Goal: Transaction & Acquisition: Purchase product/service

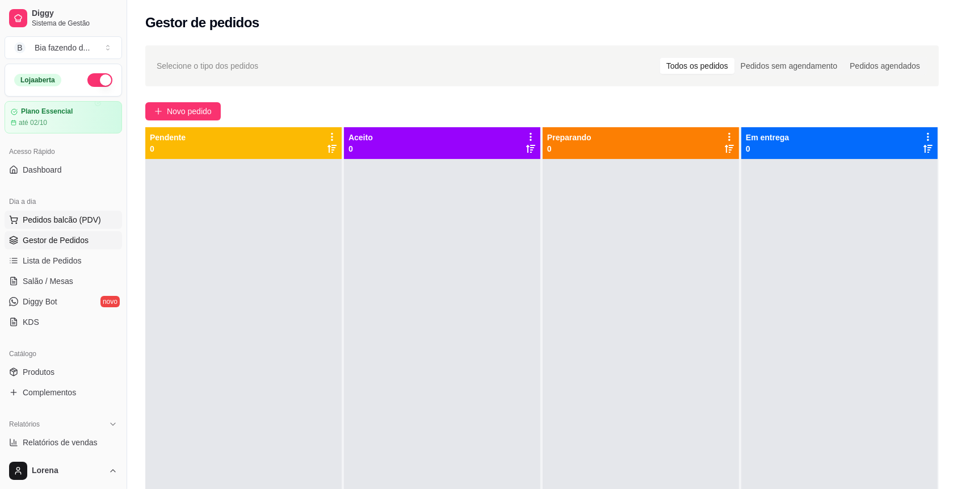
click at [62, 225] on button "Pedidos balcão (PDV)" at bounding box center [63, 220] width 117 height 18
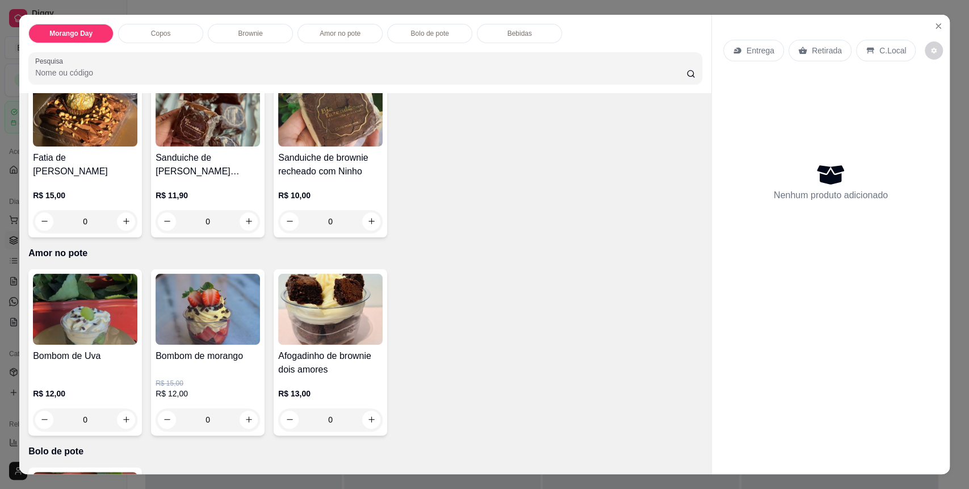
scroll to position [1059, 0]
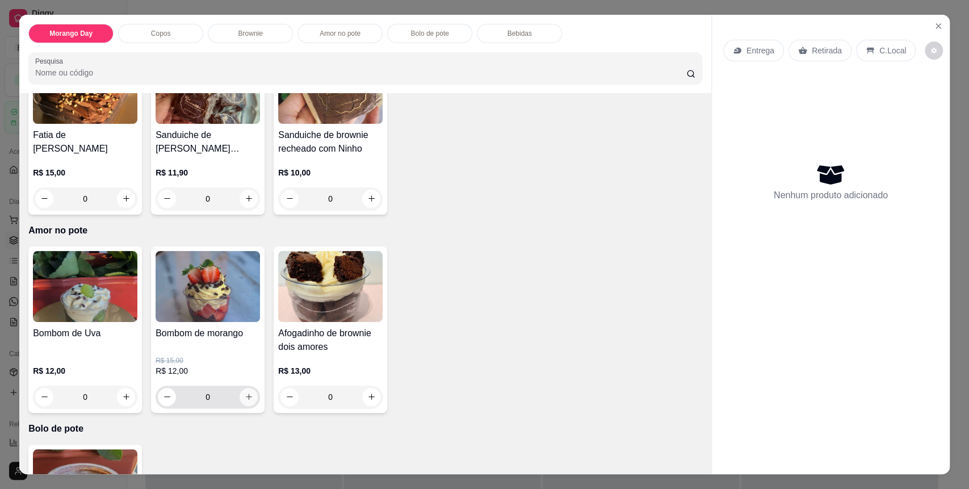
click at [245, 392] on icon "increase-product-quantity" at bounding box center [249, 396] width 9 height 9
type input "1"
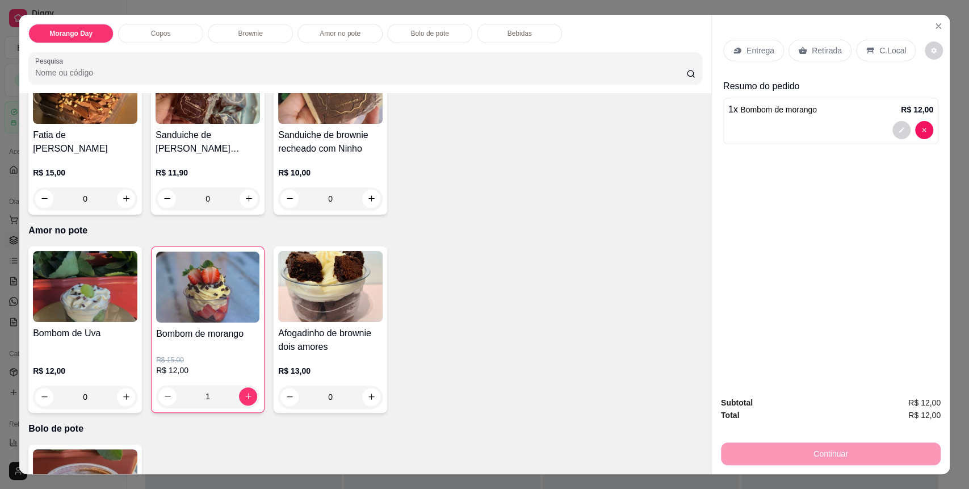
click at [879, 53] on p "C.Local" at bounding box center [892, 50] width 27 height 11
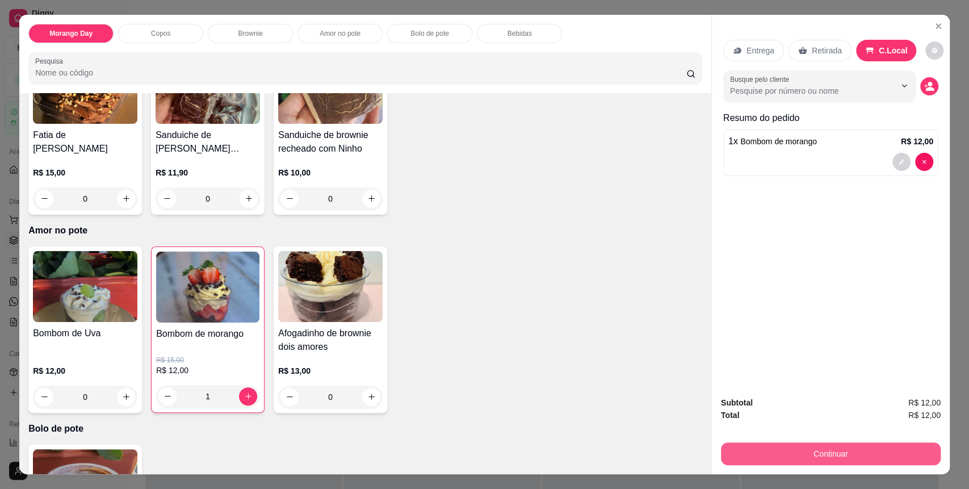
click at [827, 453] on button "Continuar" at bounding box center [831, 453] width 220 height 23
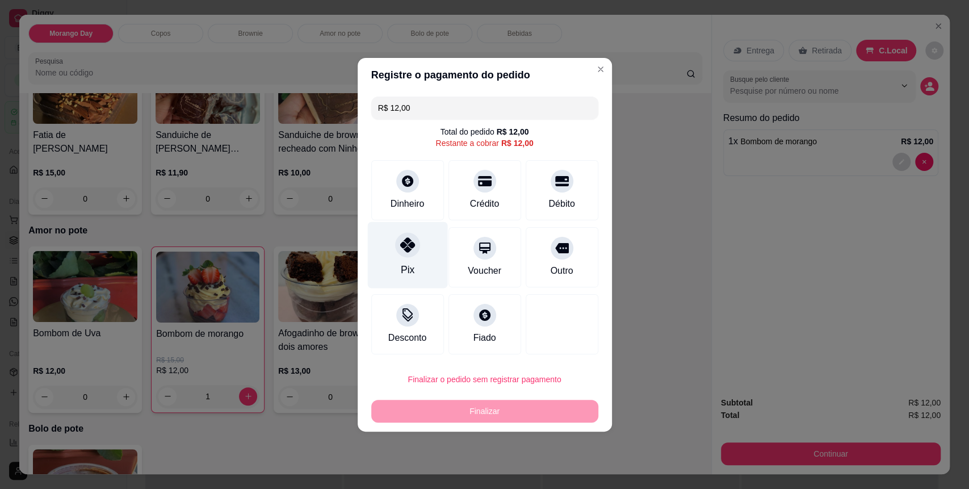
click at [415, 257] on div "Pix" at bounding box center [407, 254] width 80 height 66
type input "R$ 0,00"
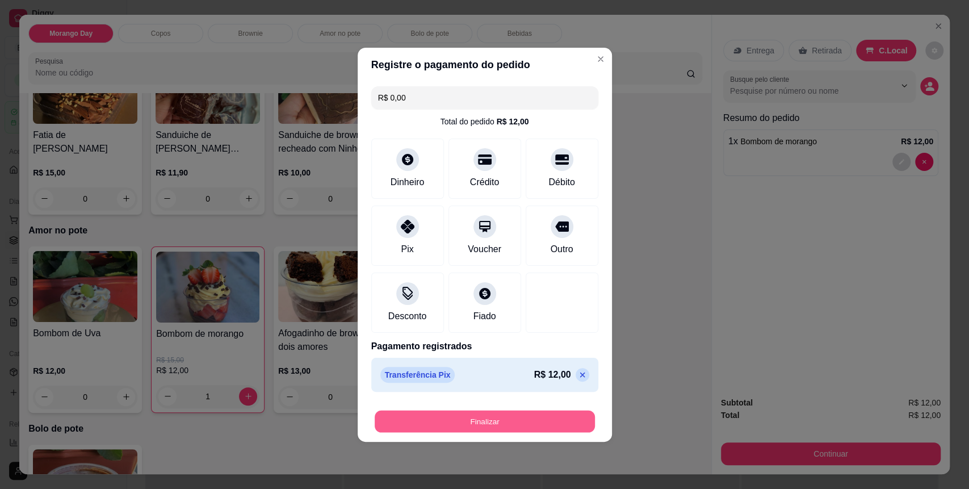
click at [484, 427] on button "Finalizar" at bounding box center [485, 421] width 220 height 22
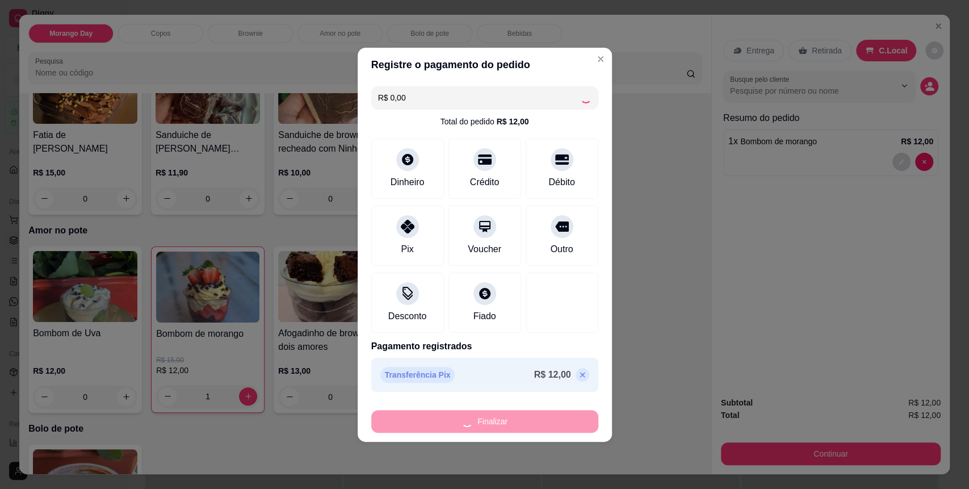
type input "0"
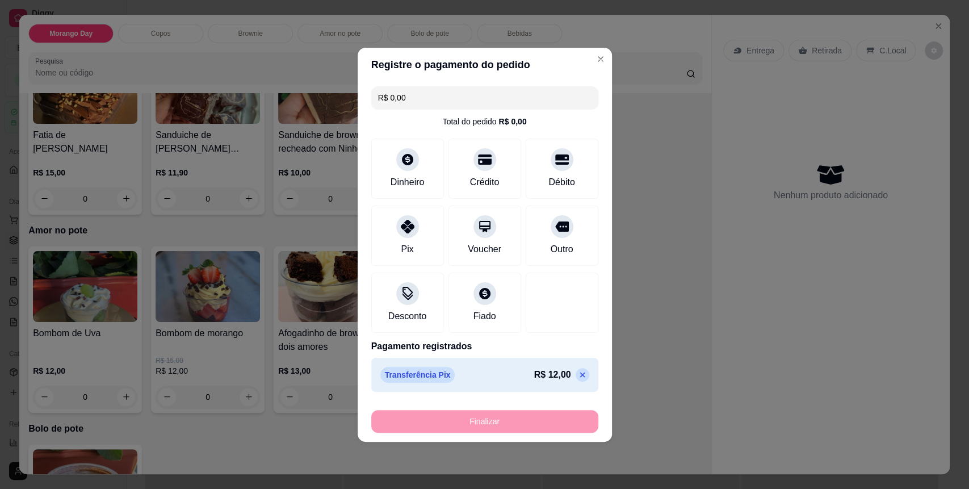
type input "-R$ 12,00"
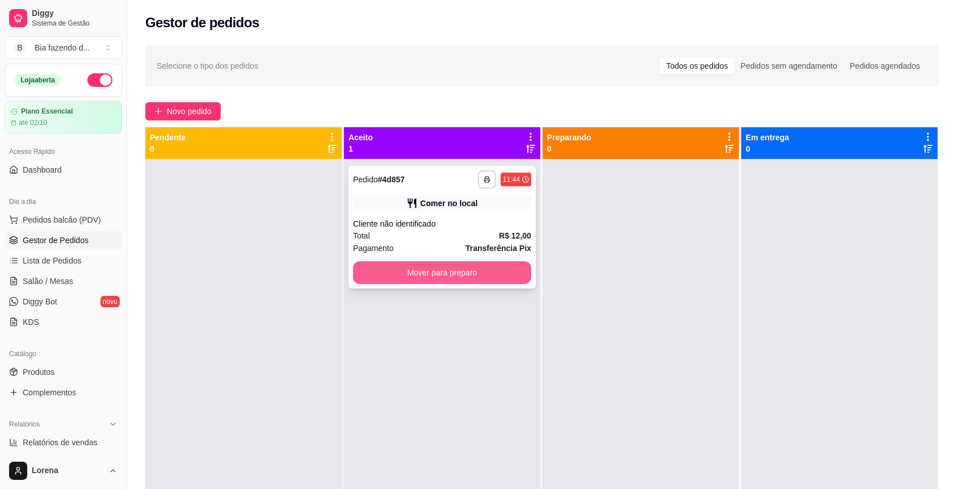
click at [480, 277] on button "Mover para preparo" at bounding box center [442, 272] width 178 height 23
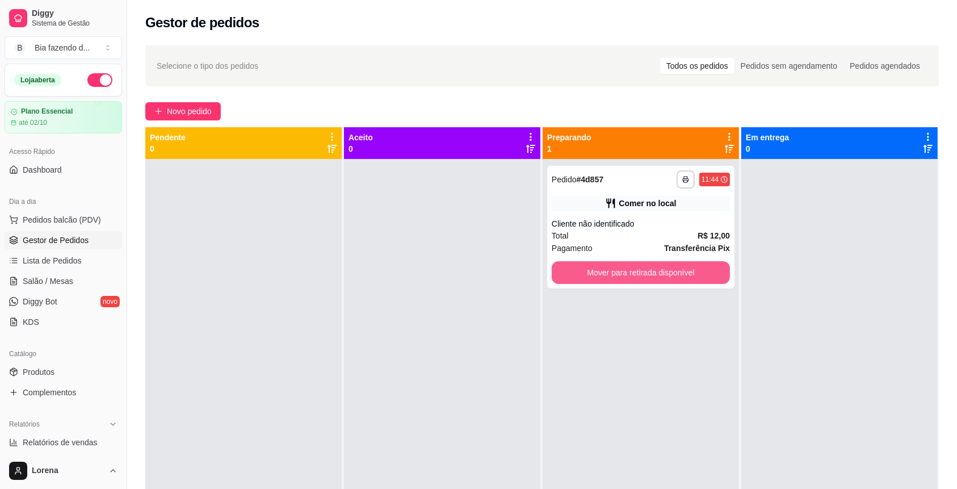
click at [611, 274] on button "Mover para retirada disponível" at bounding box center [641, 272] width 178 height 23
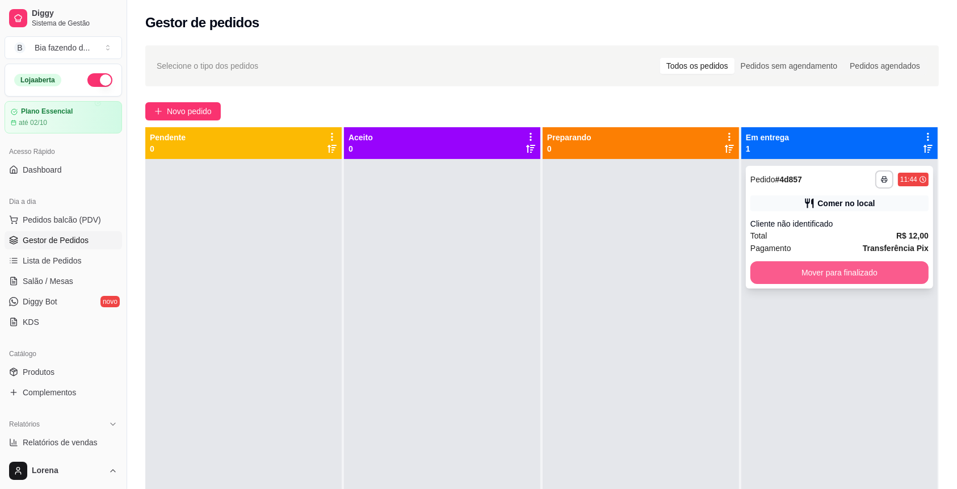
click at [771, 274] on button "Mover para finalizado" at bounding box center [839, 272] width 178 height 23
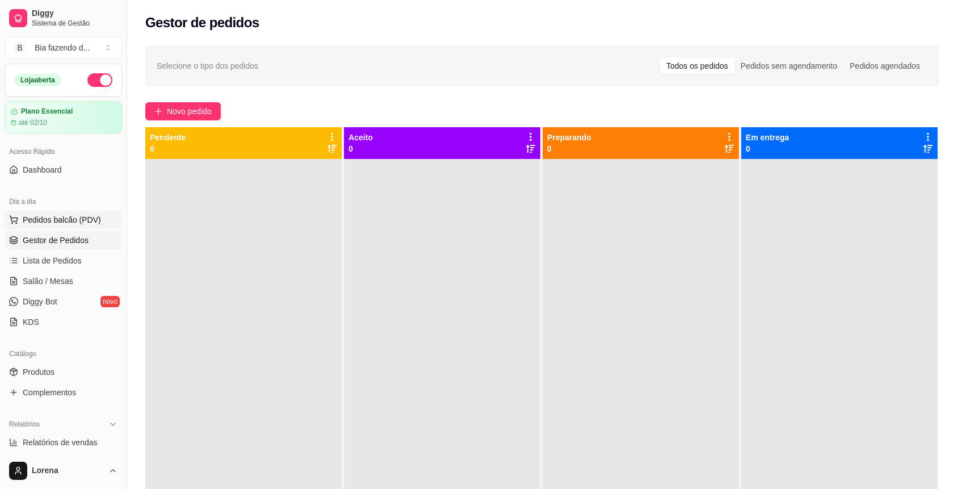
click at [87, 221] on span "Pedidos balcão (PDV)" at bounding box center [62, 219] width 78 height 11
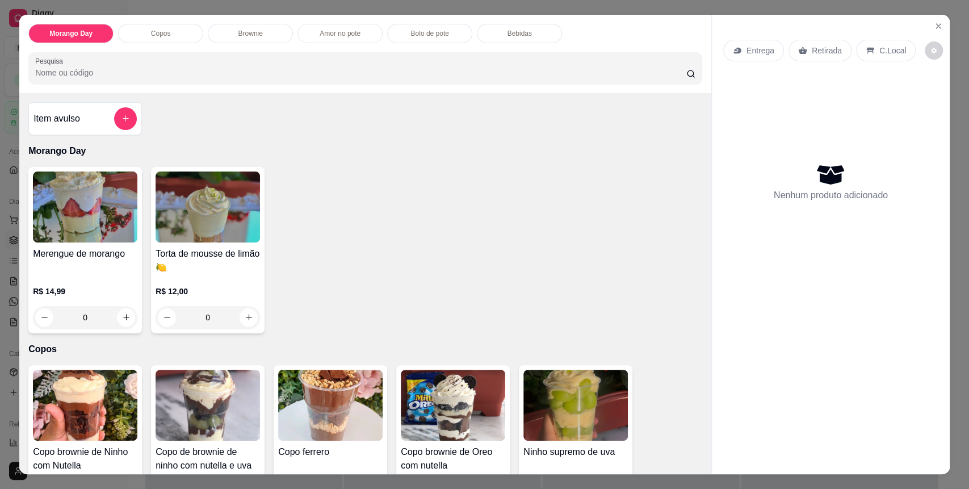
click at [369, 27] on div "Amor no pote" at bounding box center [339, 33] width 85 height 19
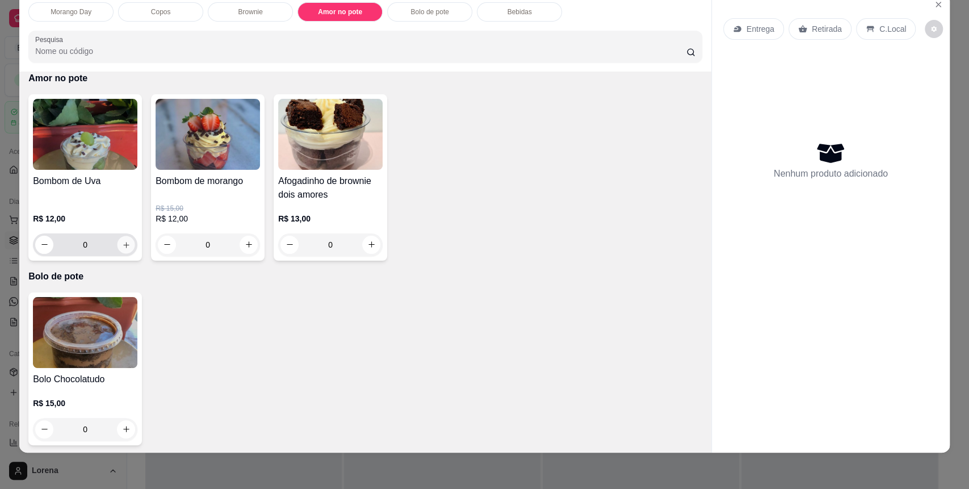
click at [118, 250] on button "increase-product-quantity" at bounding box center [126, 245] width 18 height 18
type input "1"
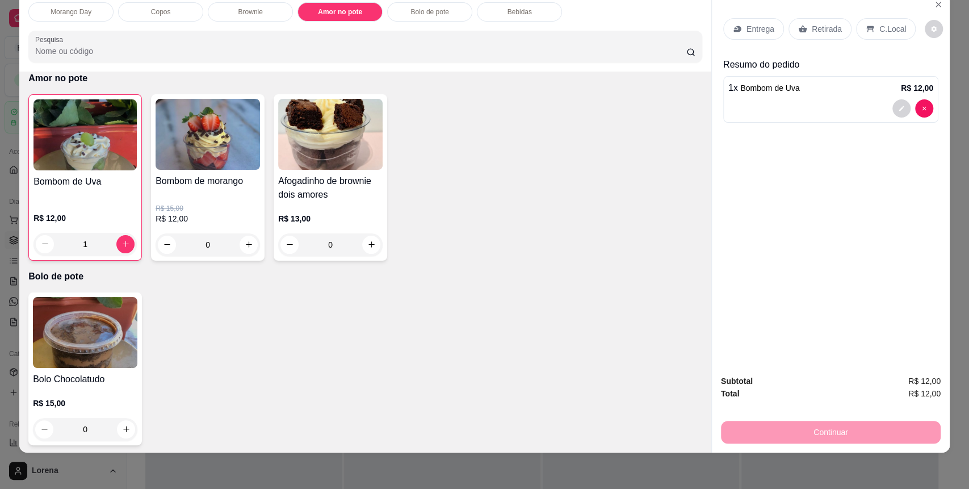
click at [879, 24] on p "C.Local" at bounding box center [892, 28] width 27 height 11
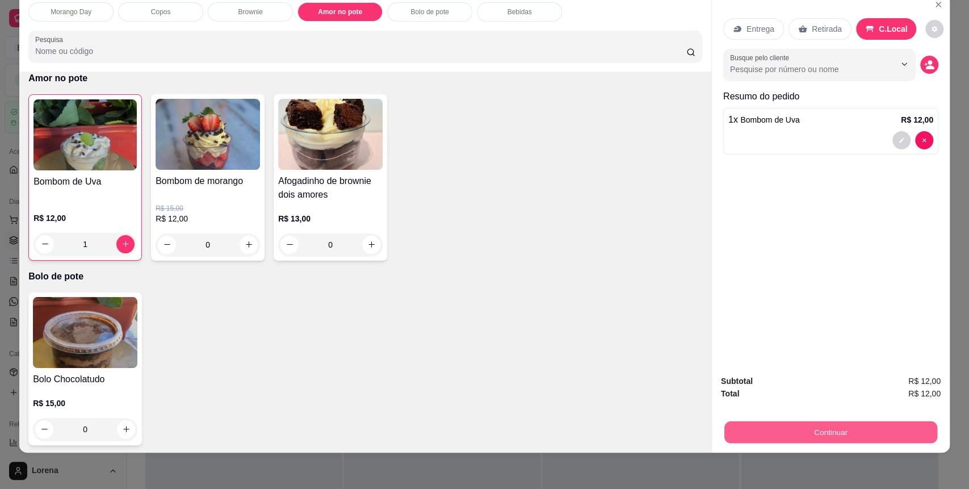
click at [761, 436] on button "Continuar" at bounding box center [830, 432] width 213 height 22
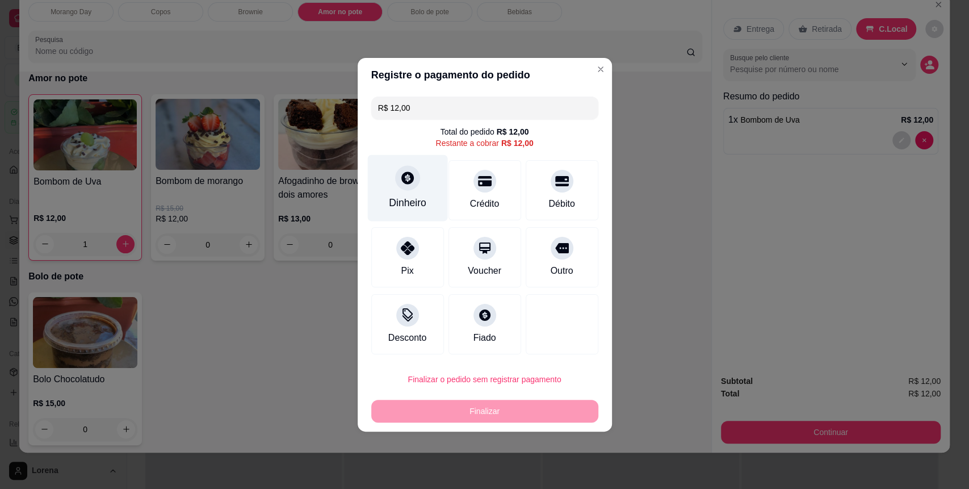
click at [394, 191] on div "Dinheiro" at bounding box center [407, 187] width 80 height 66
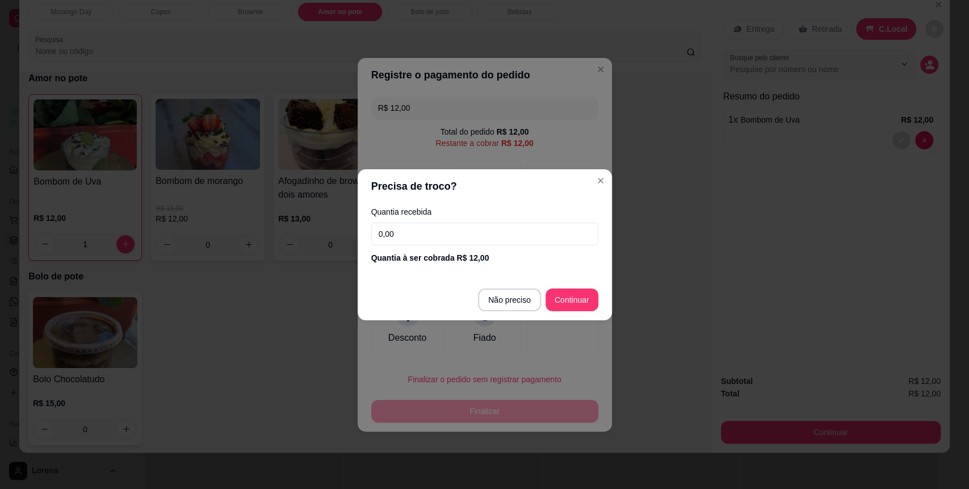
click at [481, 219] on div "Quantia recebida 0,00 Quantia à ser cobrada R$ 12,00" at bounding box center [485, 235] width 254 height 65
click at [493, 224] on input "0,00" at bounding box center [484, 233] width 227 height 23
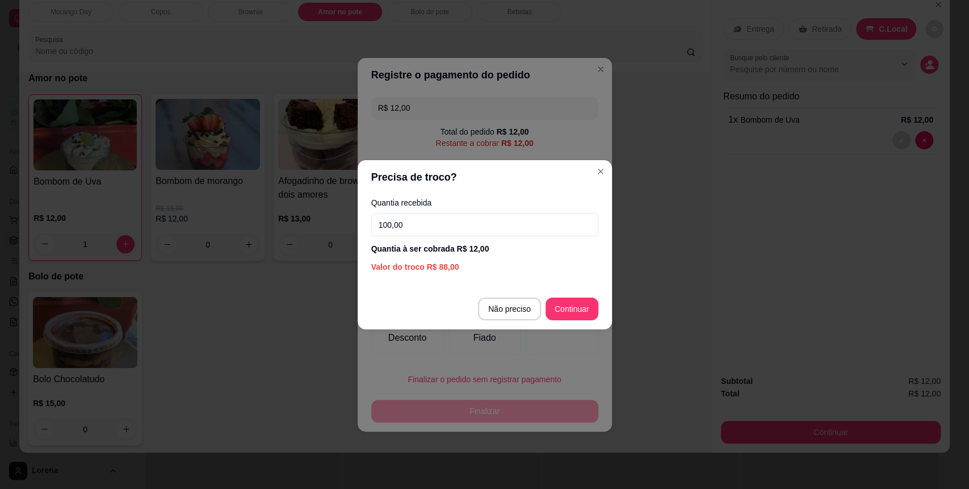
type input "100,00"
click at [583, 303] on footer "Não preciso Continuar" at bounding box center [485, 308] width 254 height 41
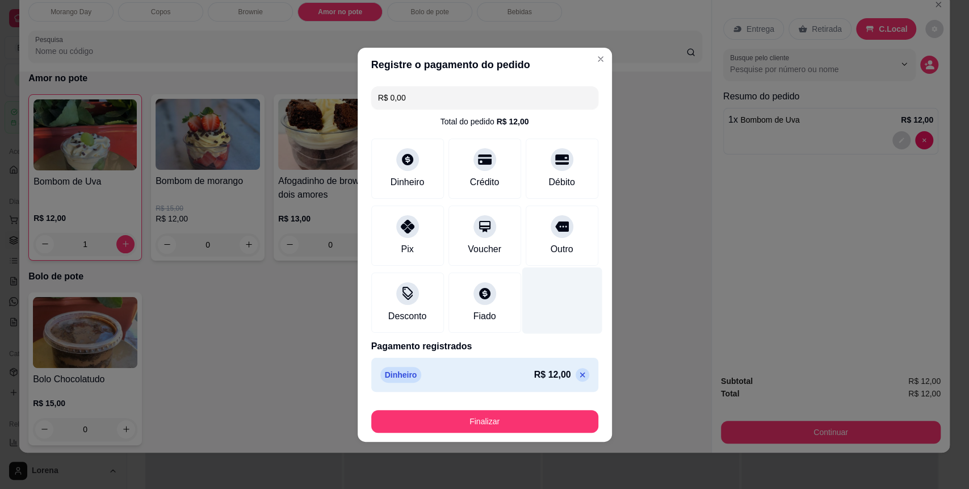
type input "R$ 0,00"
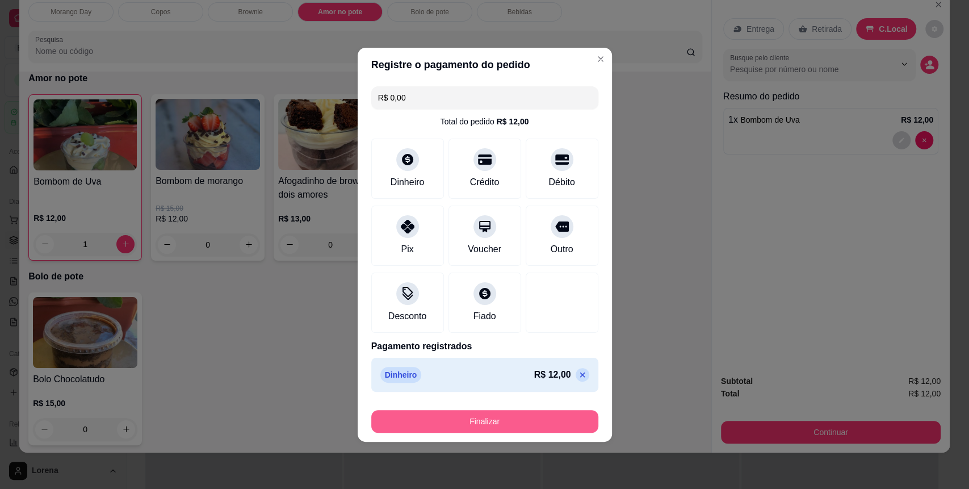
click at [577, 413] on button "Finalizar" at bounding box center [484, 421] width 227 height 23
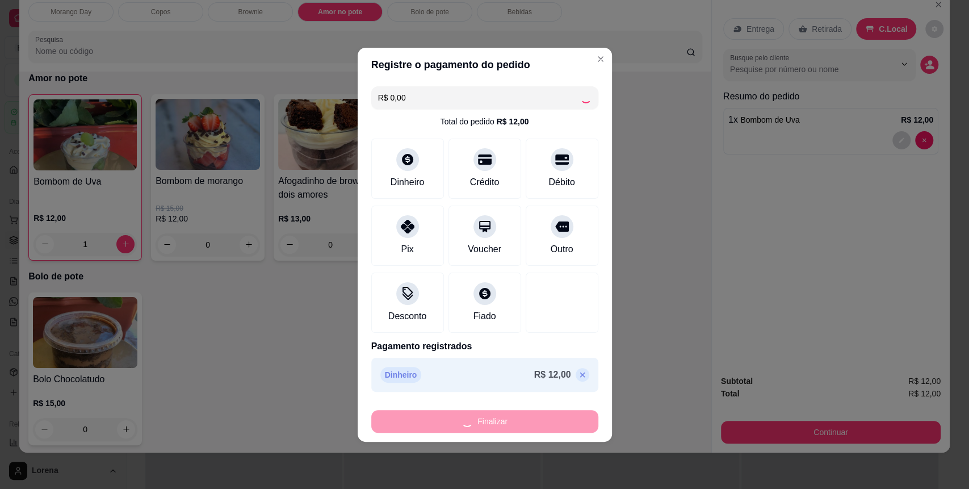
type input "0"
type input "-R$ 12,00"
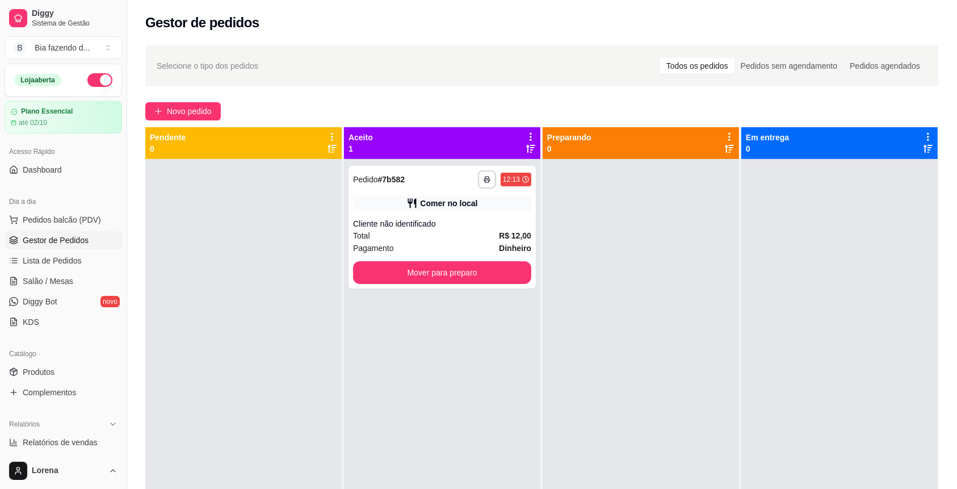
click at [80, 207] on div "Dia a dia" at bounding box center [63, 201] width 117 height 18
click at [97, 217] on button "Pedidos balcão (PDV)" at bounding box center [63, 220] width 117 height 18
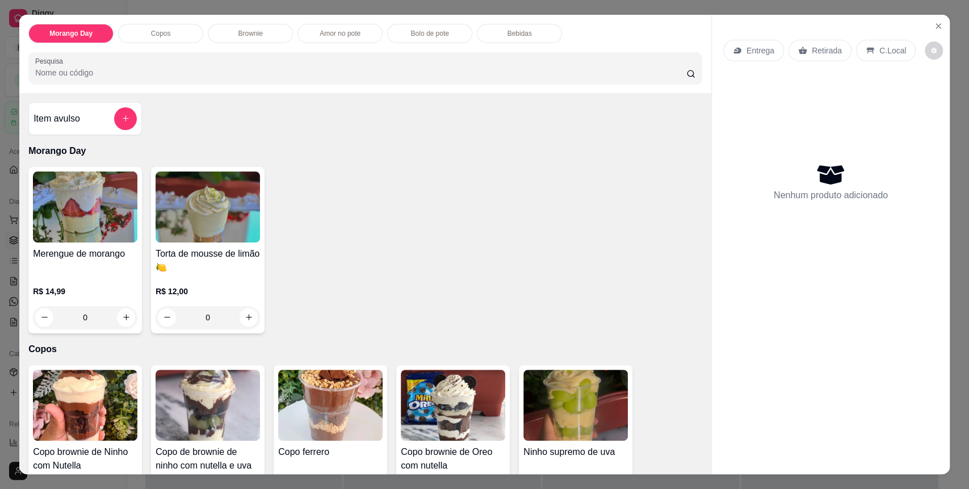
click at [173, 31] on div "Copos" at bounding box center [160, 33] width 85 height 19
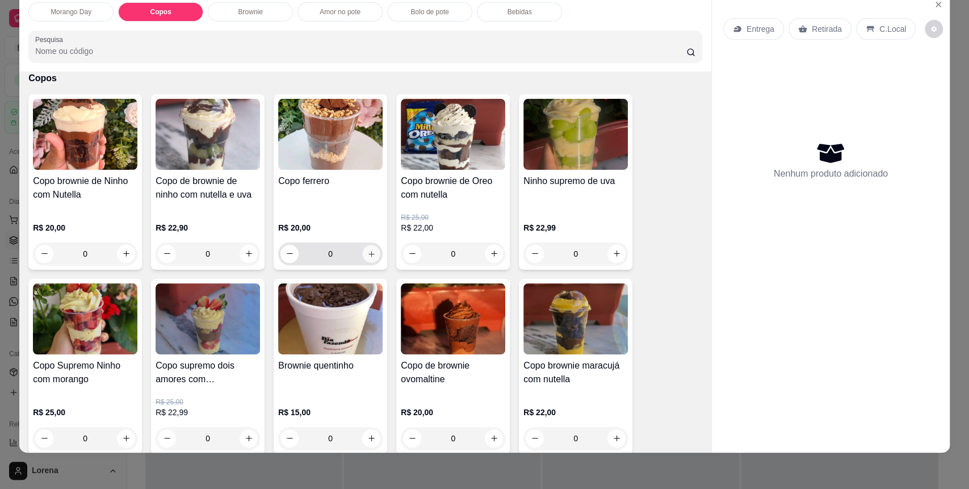
click at [363, 262] on button "increase-product-quantity" at bounding box center [372, 254] width 18 height 18
type input "1"
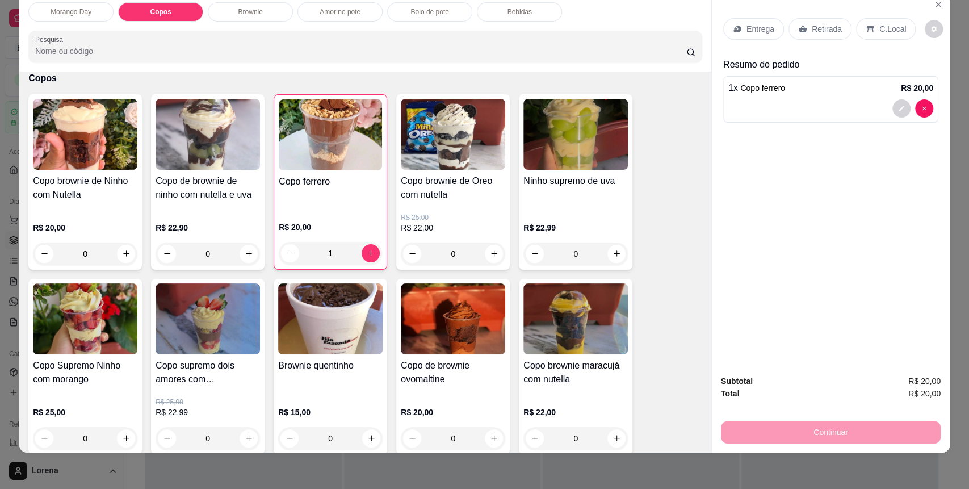
click at [879, 24] on p "C.Local" at bounding box center [892, 28] width 27 height 11
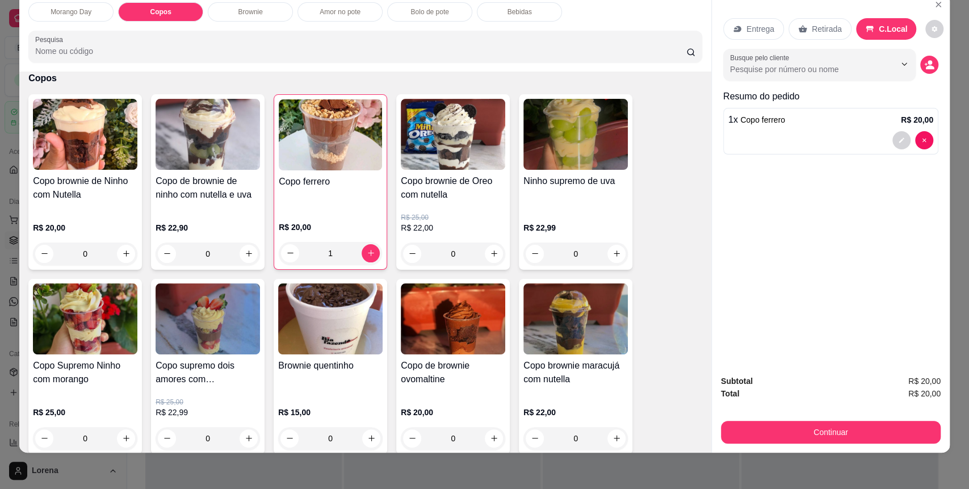
click at [811, 444] on div "Subtotal R$ 20,00 Total R$ 20,00 Continuar" at bounding box center [831, 408] width 238 height 87
click at [791, 435] on button "Continuar" at bounding box center [831, 432] width 220 height 23
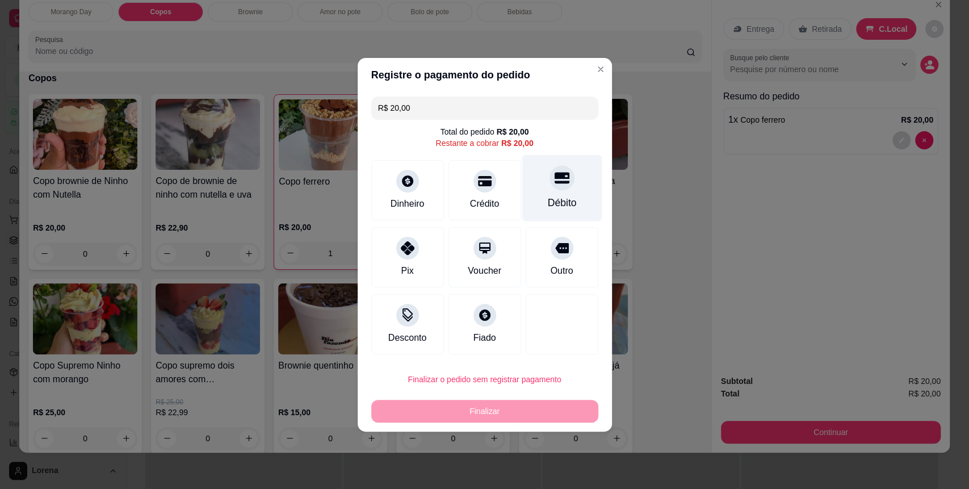
click at [582, 199] on div "Débito" at bounding box center [562, 187] width 80 height 66
type input "R$ 0,00"
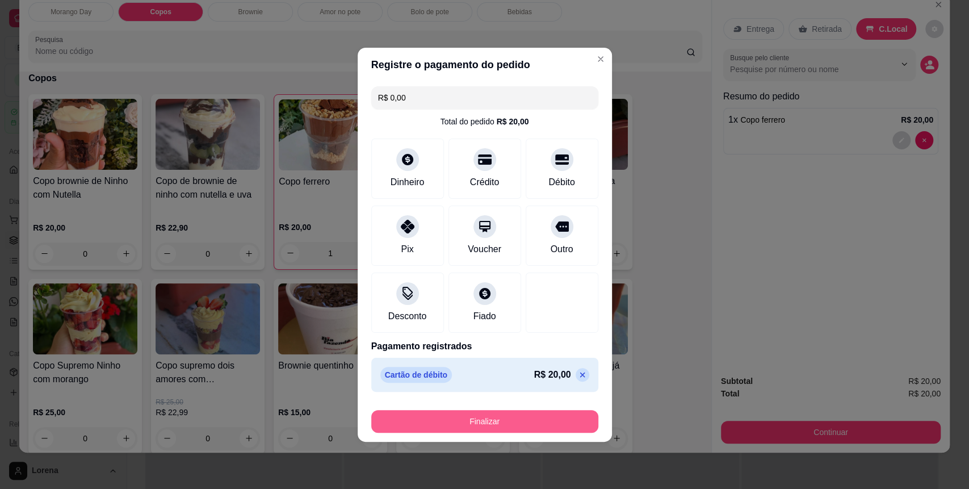
click at [523, 410] on button "Finalizar" at bounding box center [484, 421] width 227 height 23
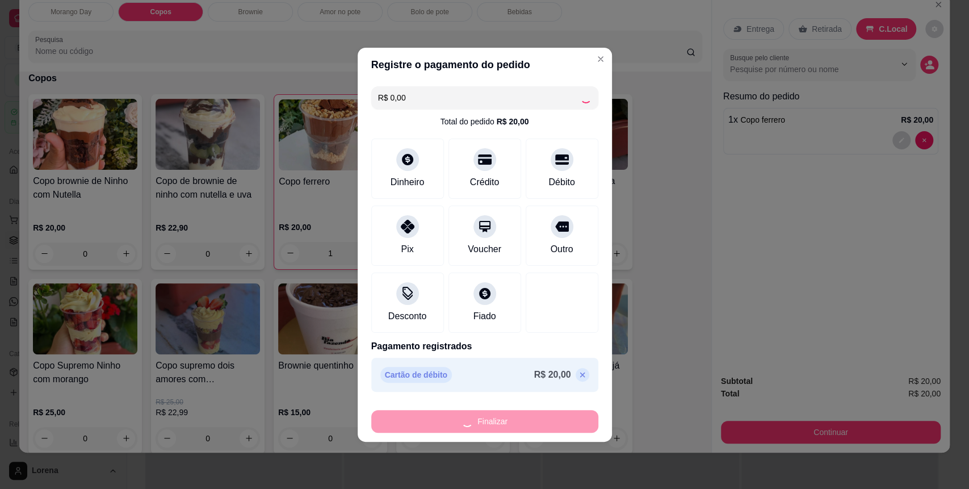
type input "0"
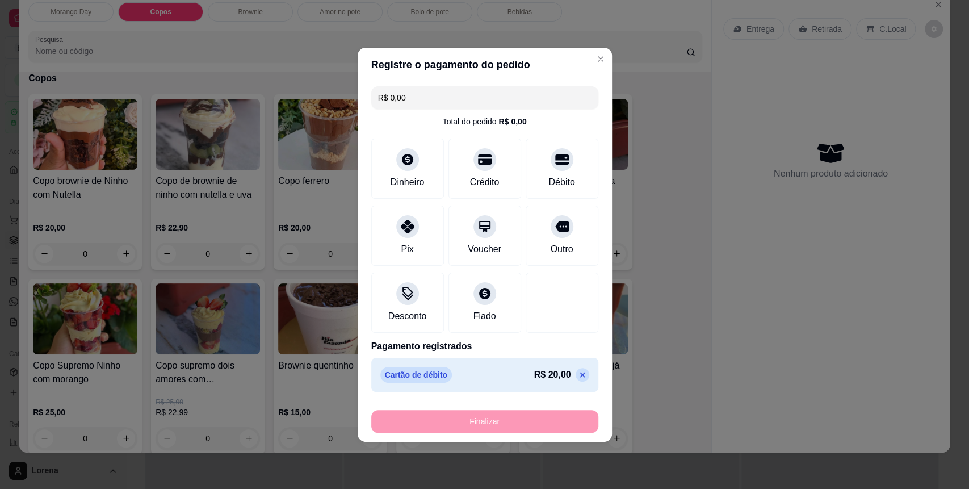
type input "-R$ 20,00"
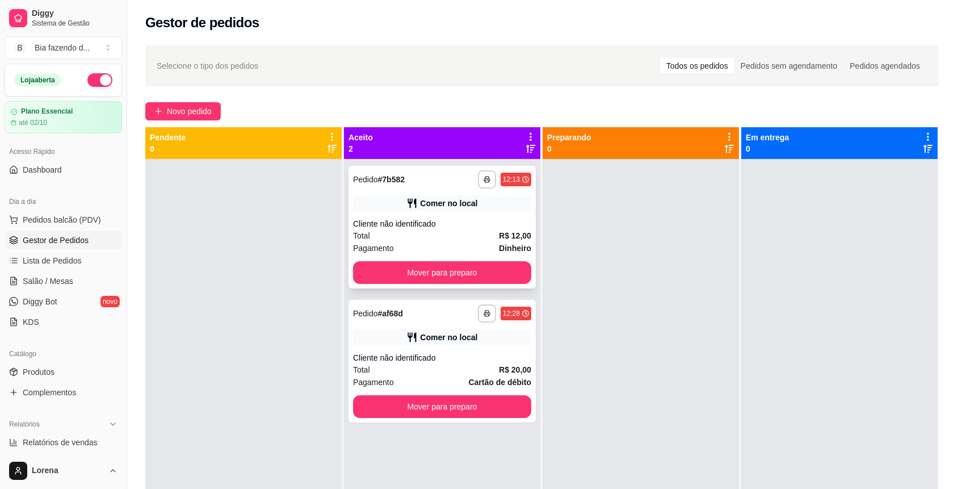
click at [490, 286] on div "**********" at bounding box center [441, 227] width 187 height 123
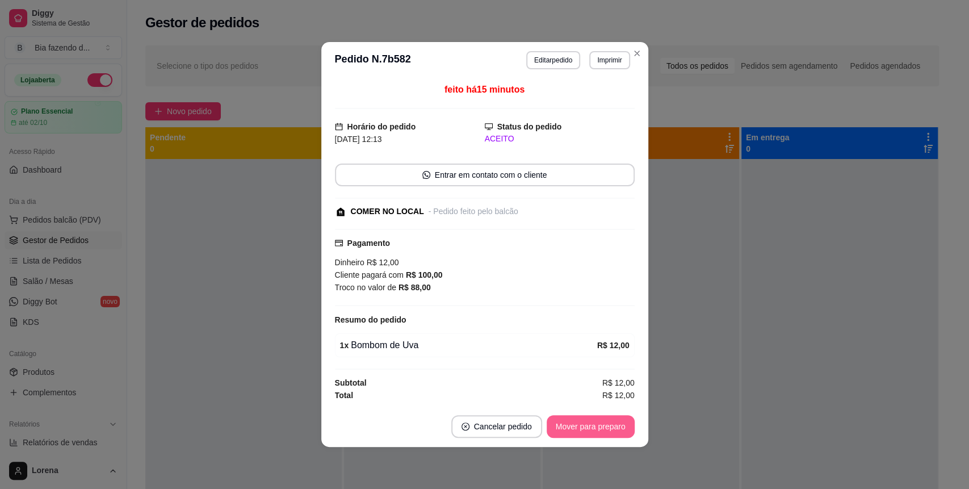
click at [582, 424] on button "Mover para preparo" at bounding box center [591, 426] width 88 height 23
click at [582, 424] on div "Mover para preparo" at bounding box center [583, 426] width 104 height 23
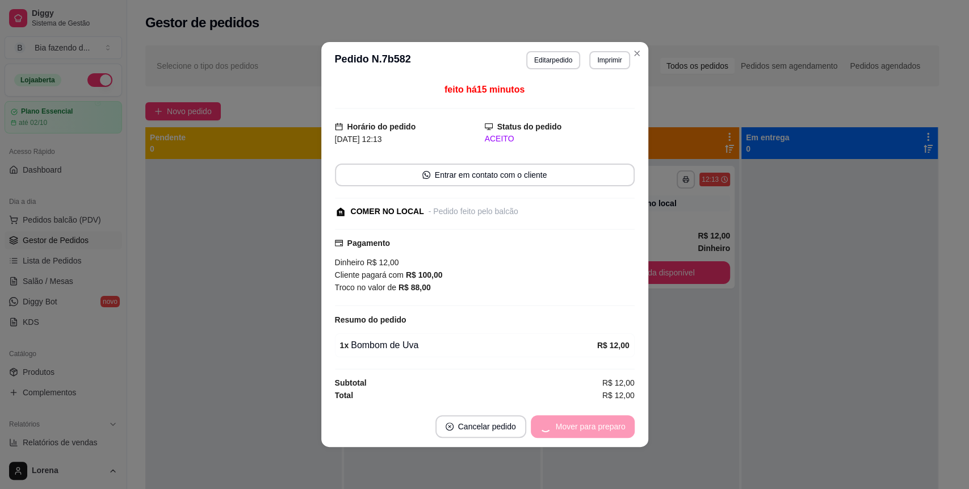
click at [582, 424] on div "Mover para preparo" at bounding box center [583, 426] width 104 height 23
click at [582, 424] on button "Mover para retirada disponível" at bounding box center [570, 426] width 125 height 23
click at [582, 424] on div "Mover para retirada disponível" at bounding box center [563, 426] width 141 height 23
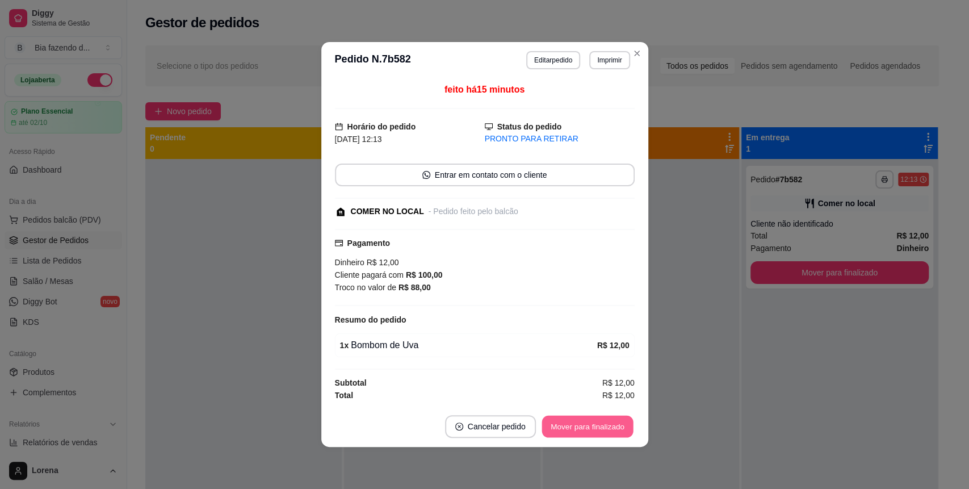
click at [582, 424] on button "Mover para finalizado" at bounding box center [586, 426] width 91 height 22
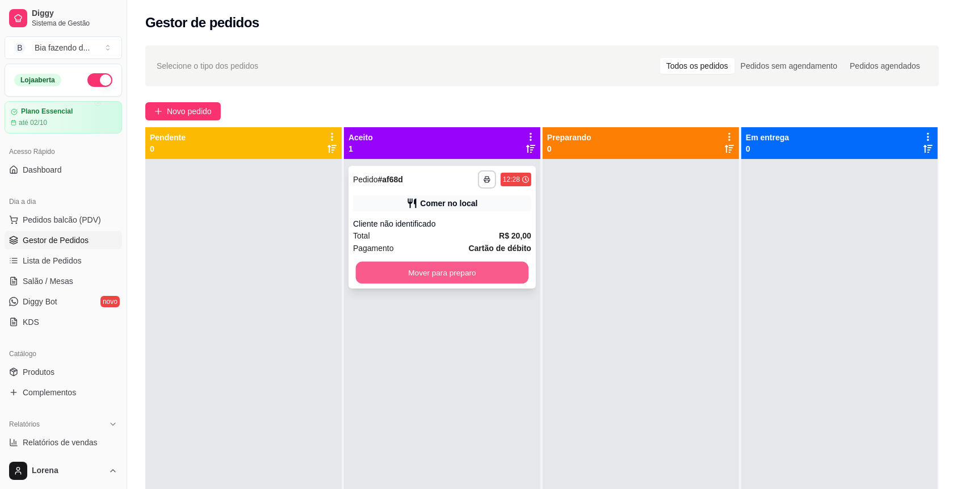
click at [476, 264] on button "Mover para preparo" at bounding box center [442, 273] width 173 height 22
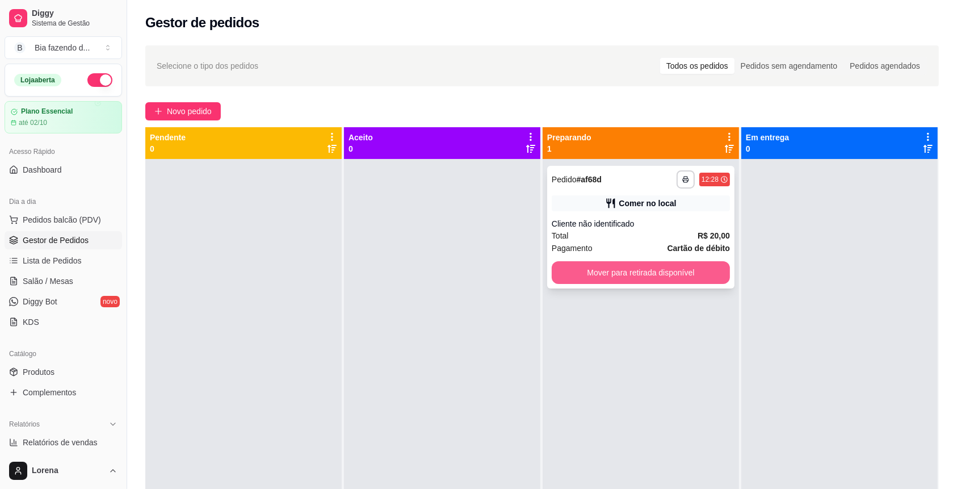
click at [701, 268] on button "Mover para retirada disponível" at bounding box center [641, 272] width 178 height 23
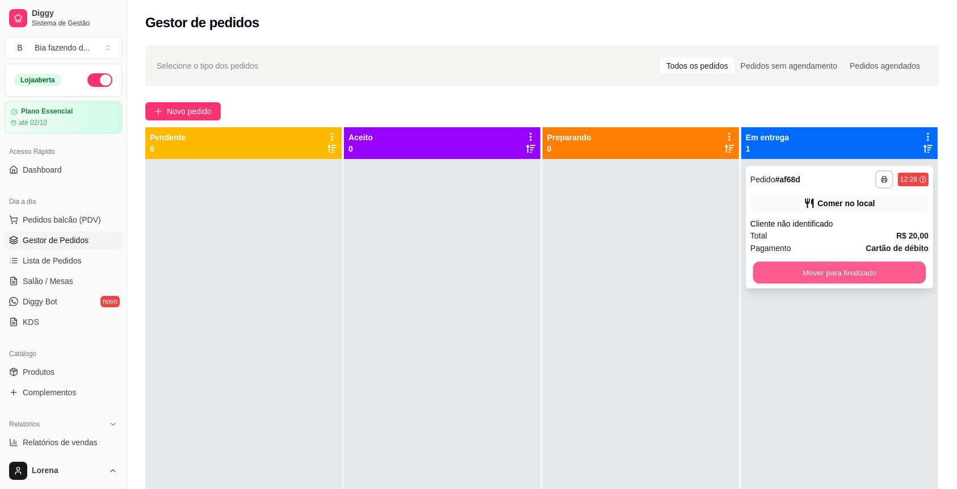
click at [792, 268] on button "Mover para finalizado" at bounding box center [839, 273] width 173 height 22
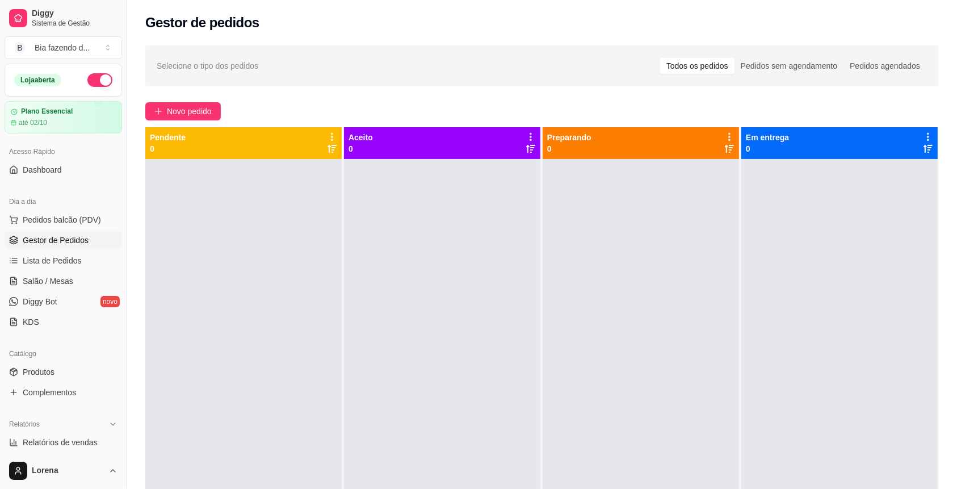
click at [57, 209] on div "Dia a dia" at bounding box center [63, 201] width 117 height 18
click at [59, 212] on button "Pedidos balcão (PDV)" at bounding box center [63, 220] width 117 height 18
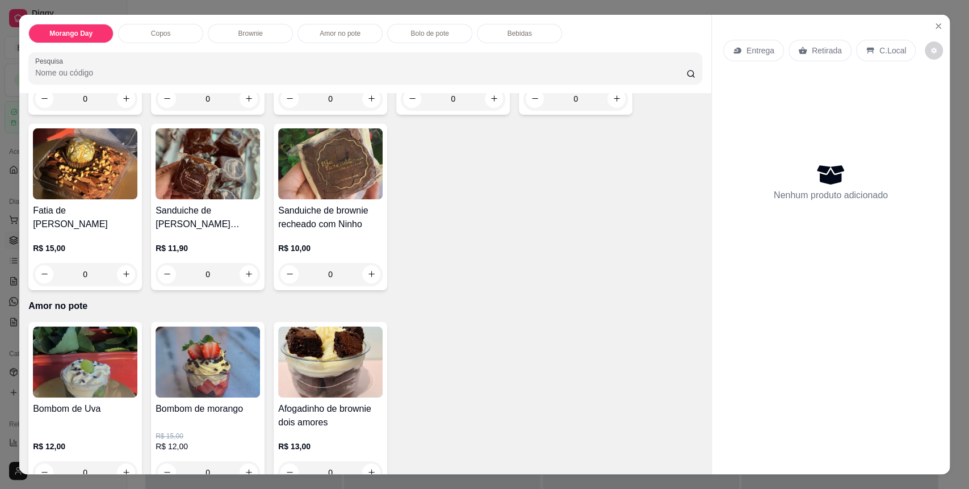
click at [930, 13] on div "Morango Day Copos Brownie Amor no pote Bolo de pote Bebidas Pesquisa Item avuls…" at bounding box center [484, 244] width 969 height 489
drag, startPoint x: 935, startPoint y: 15, endPoint x: 936, endPoint y: 31, distance: 15.9
click at [936, 31] on div "Morango Day Copos Brownie Amor no pote Bolo de pote Bebidas Pesquisa Item avuls…" at bounding box center [484, 244] width 969 height 489
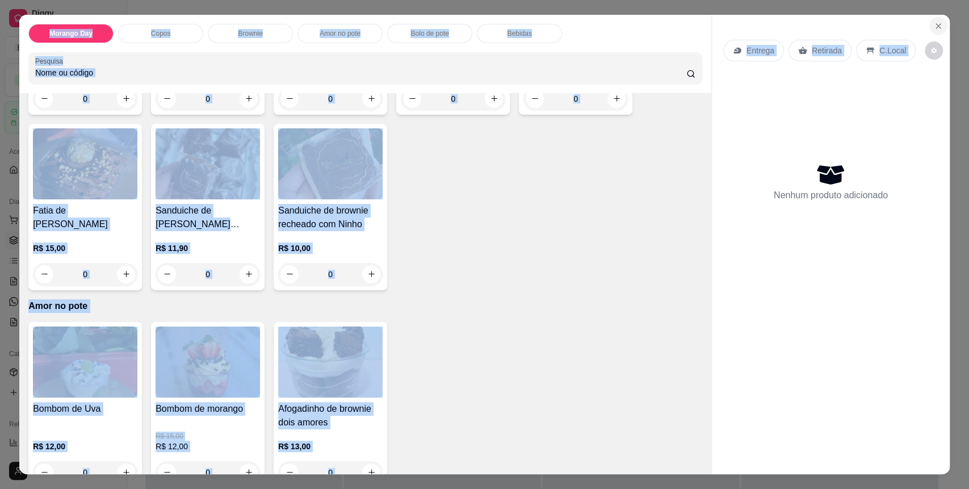
click at [936, 31] on button "Close" at bounding box center [938, 26] width 18 height 18
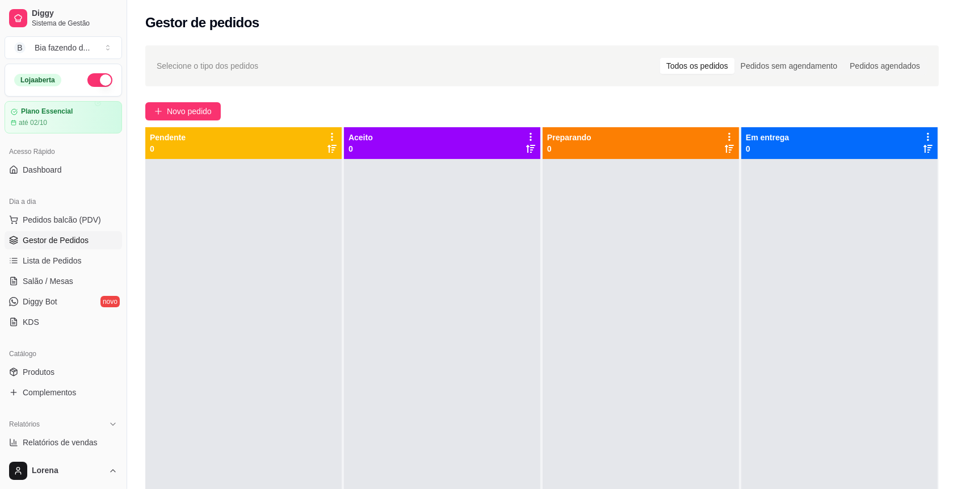
click at [99, 229] on ul "Pedidos balcão (PDV) Gestor de Pedidos Lista de Pedidos Salão / Mesas Diggy Bot…" at bounding box center [63, 271] width 117 height 120
click at [100, 209] on div "Dia a dia" at bounding box center [63, 201] width 117 height 18
click at [100, 211] on button "Pedidos balcão (PDV)" at bounding box center [63, 220] width 117 height 18
